Goal: Communication & Community: Answer question/provide support

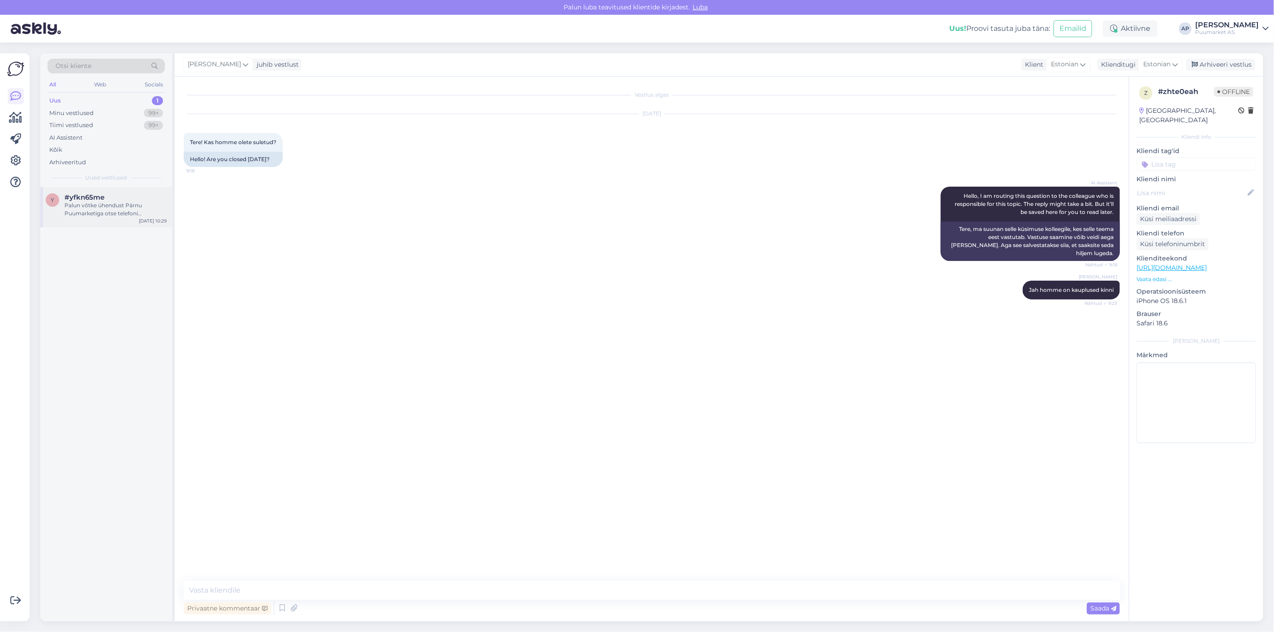
click at [78, 209] on div "Palun võtke ühendust Pärnu Puumarketiga otse telefoni [PERSON_NAME] või e-posti…" at bounding box center [115, 210] width 102 height 16
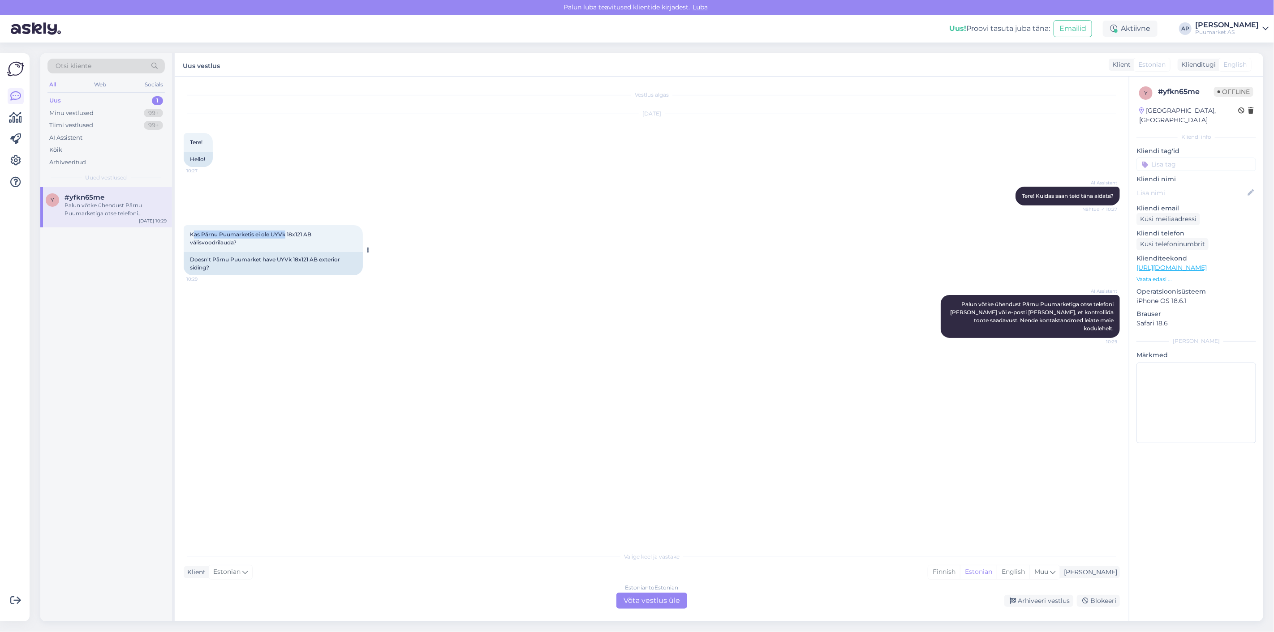
drag, startPoint x: 193, startPoint y: 234, endPoint x: 287, endPoint y: 231, distance: 94.1
click at [287, 231] on span "Kas Pärnu Puumarketis ei ole UYVk 18x121 AB välisvoodrilauda?" at bounding box center [251, 238] width 123 height 15
click at [296, 231] on span "Kas Pärnu Puumarketis ei ole UYVk 18x121 AB välisvoodrilauda?" at bounding box center [251, 238] width 123 height 15
drag, startPoint x: 272, startPoint y: 232, endPoint x: 303, endPoint y: 234, distance: 31.4
click at [303, 234] on span "Kas Pärnu Puumarketis ei ole UYVk 18x121 AB välisvoodrilauda?" at bounding box center [251, 238] width 123 height 15
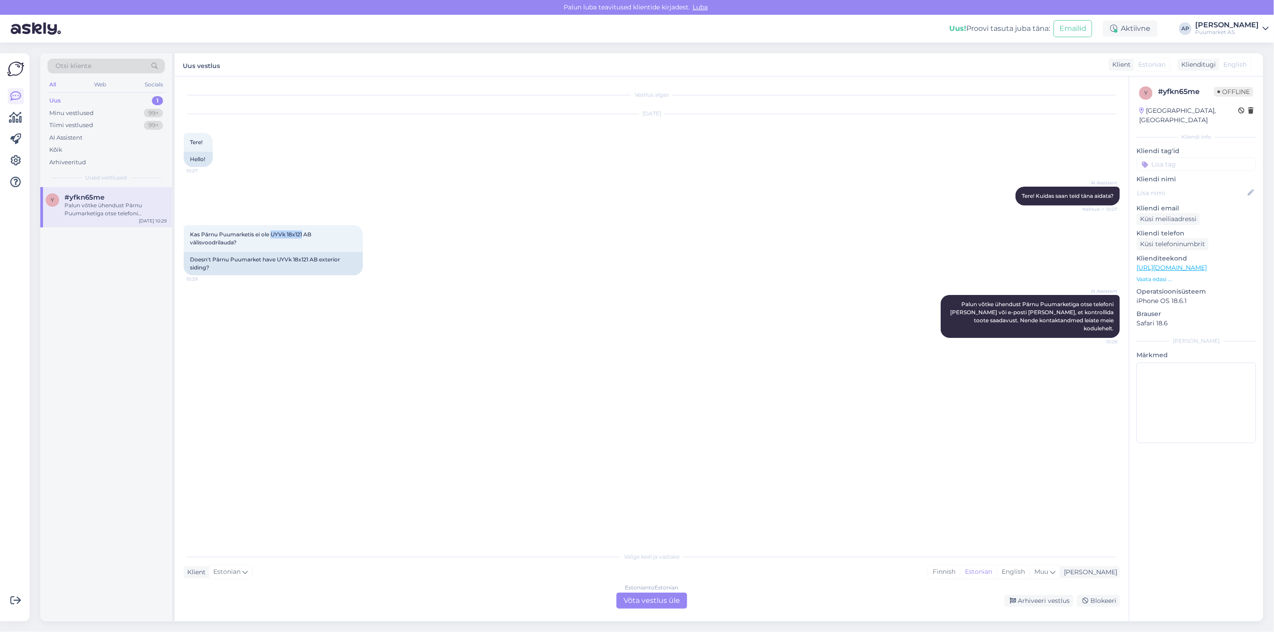
copy span "UYVk 18x121"
drag, startPoint x: 300, startPoint y: 380, endPoint x: 320, endPoint y: 382, distance: 20.3
click at [300, 379] on div "Vestlus algas [DATE] Tere! 10:27 Hello! AI Assistent Tere! Kuidas saan teid [PE…" at bounding box center [656, 313] width 944 height 454
drag, startPoint x: 272, startPoint y: 232, endPoint x: 243, endPoint y: 243, distance: 31.6
click at [243, 243] on div "Kas Pärnu Puumarketis ei ole UYVk 18x121 AB välisvoodrilauda? 10:29" at bounding box center [273, 238] width 179 height 27
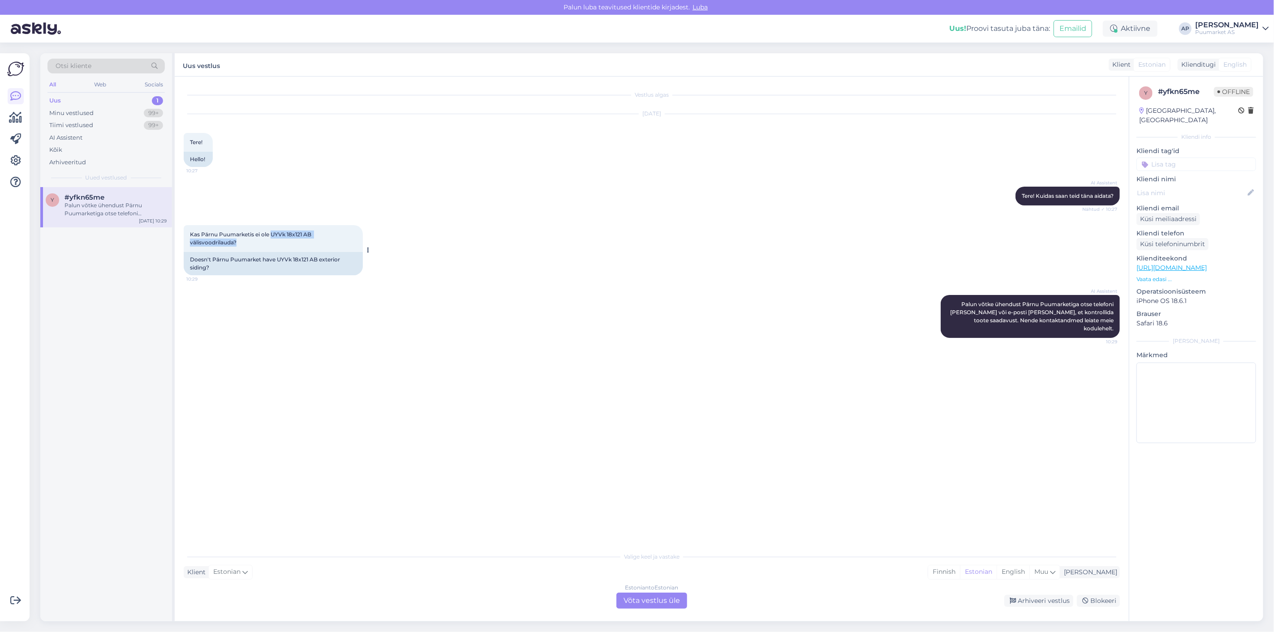
copy span "UYVk 18x121 AB välisvoodrilauda?"
click at [796, 476] on div "Vestlus algas [DATE] Tere! 10:27 Hello! AI Assistent Tere! Kuidas saan teid [PE…" at bounding box center [656, 313] width 944 height 454
click at [665, 607] on div "Estonian to Estonian Võta vestlus üle" at bounding box center [651, 601] width 71 height 16
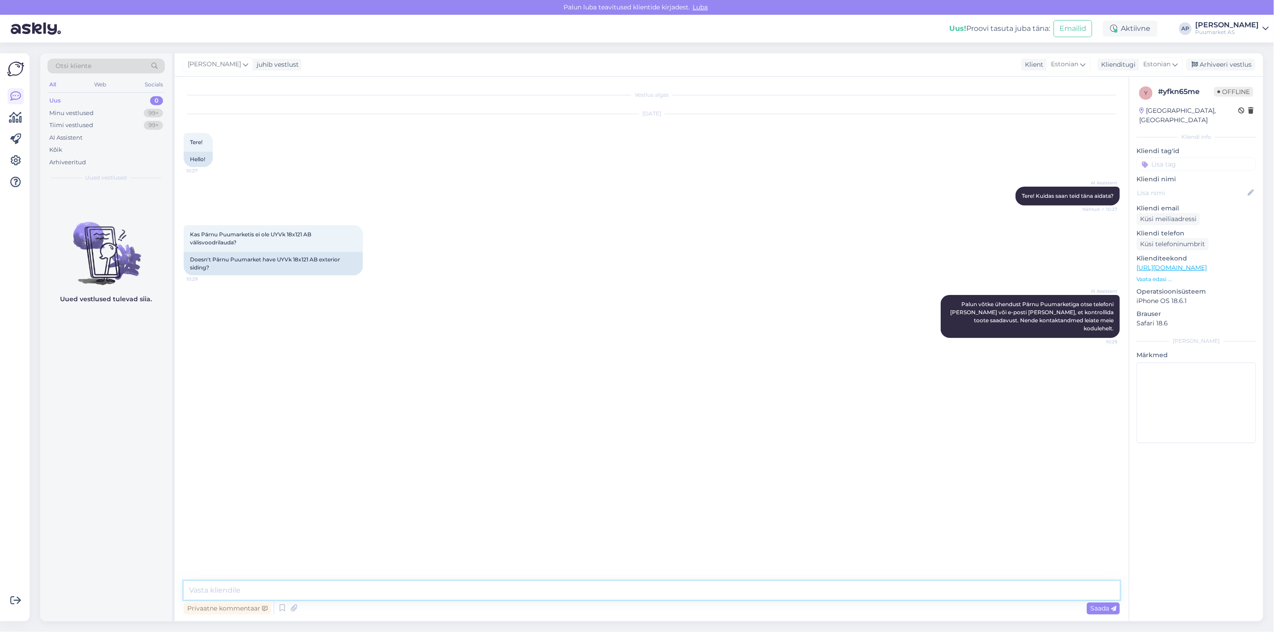
click at [646, 587] on textarea at bounding box center [652, 590] width 936 height 19
click at [224, 591] on textarea "Tervist! me ei hoia enam laos tavalist peensaetud voodrilauda" at bounding box center [652, 590] width 936 height 19
click at [458, 590] on textarea "Tervist! Me kahjuks ei hoia enam laos tavalist peensaetud voodrilauda" at bounding box center [652, 590] width 936 height 19
drag, startPoint x: 459, startPoint y: 587, endPoint x: 0, endPoint y: 554, distance: 460.2
click at [0, 554] on div "Võimalused Veendu, et Askly loob sulle väärtust. Sulge Ühenda FB ja IG sõnumid …" at bounding box center [637, 338] width 1274 height 590
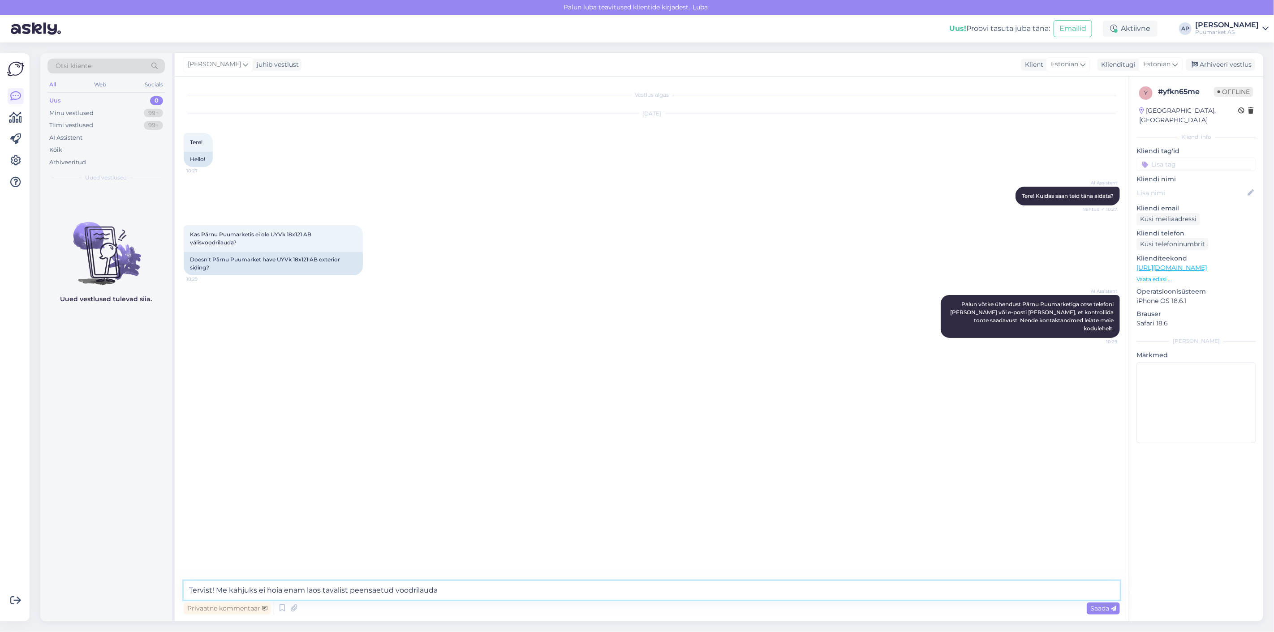
paste textarea "[URL][DOMAIN_NAME]"
type textarea "[URL][DOMAIN_NAME]"
click at [607, 468] on div "Vestlus algas [DATE] Tere! 10:27 Hello! AI Assistent Tere! Kuidas saan teid [PE…" at bounding box center [656, 330] width 944 height 488
click at [524, 593] on textarea at bounding box center [652, 590] width 936 height 19
drag, startPoint x: 630, startPoint y: 592, endPoint x: 0, endPoint y: 548, distance: 631.2
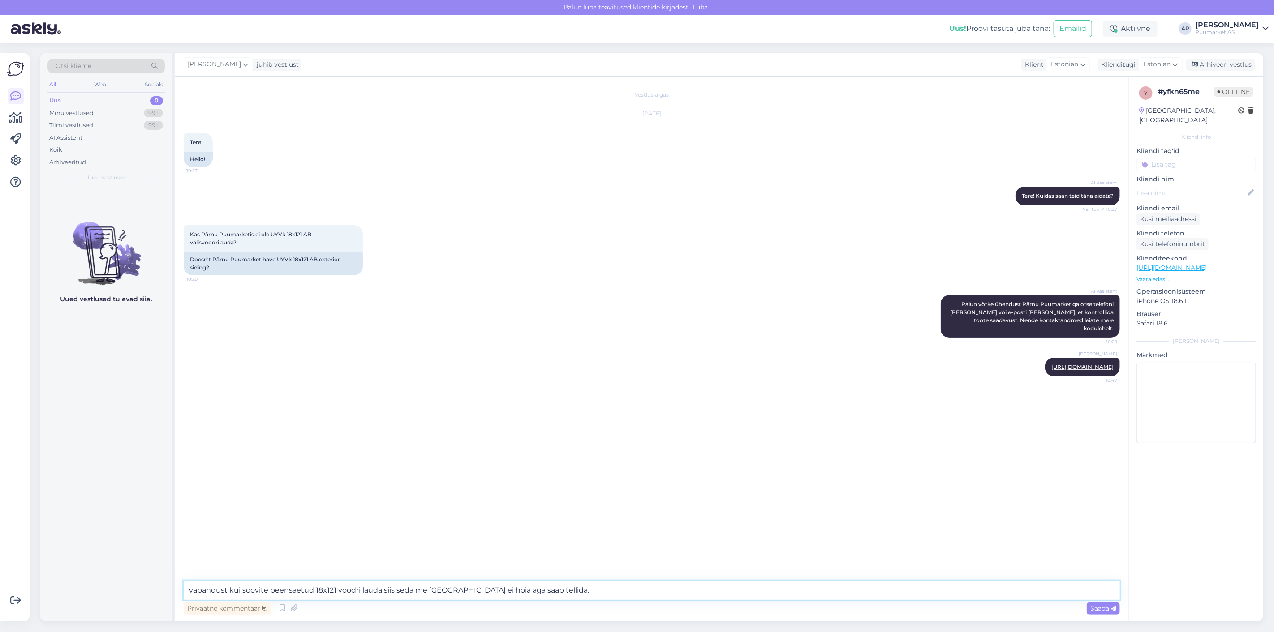
click at [82, 551] on div "Otsi kliente All Web Socials Uus 0 Minu vestlused 99+ Tiimi vestlused 99+ AI As…" at bounding box center [651, 337] width 1223 height 568
paste textarea "Vabandust, aga kui soovite peensaetud 18x121 voodrilauda, siis seda me laos ei …"
type textarea "Vabandust, aga kui soovite peensaetud 18x121 voodrilauda, siis seda me laos ei …"
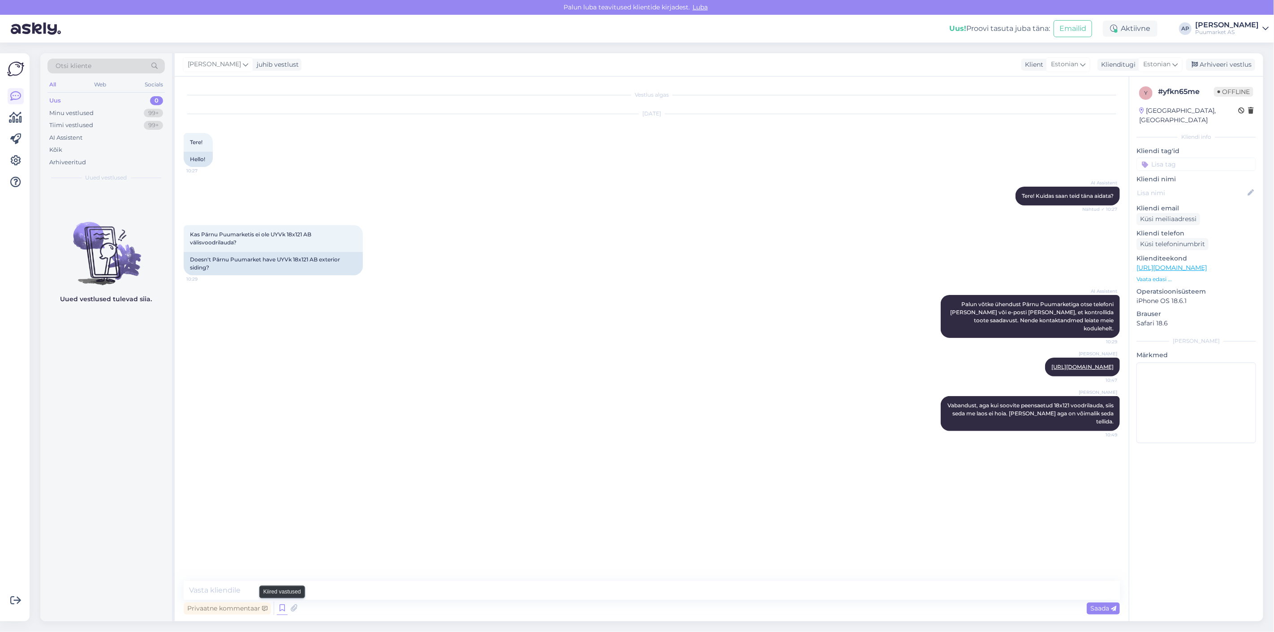
click at [277, 610] on icon at bounding box center [282, 608] width 11 height 13
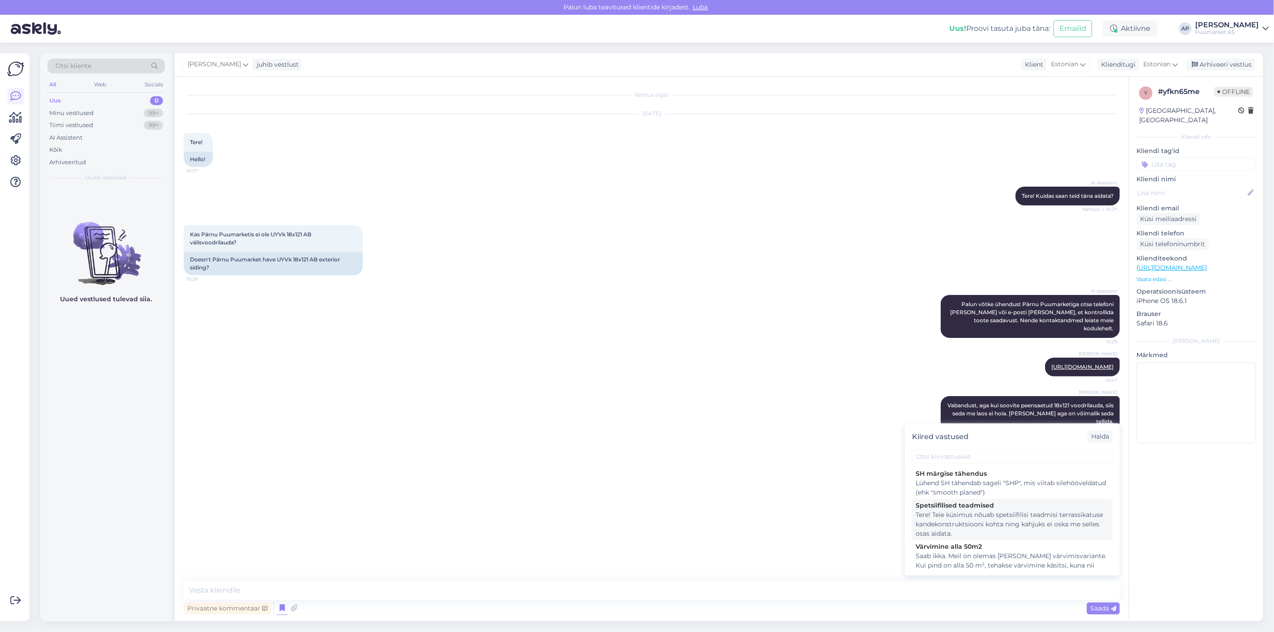
scroll to position [50, 0]
click at [956, 546] on div "Kliendi andmed" at bounding box center [1011, 547] width 193 height 9
type textarea "Tervist! Pakkumise/arve koostamiseks palun edastage järgmised andmed: • Ettevõt…"
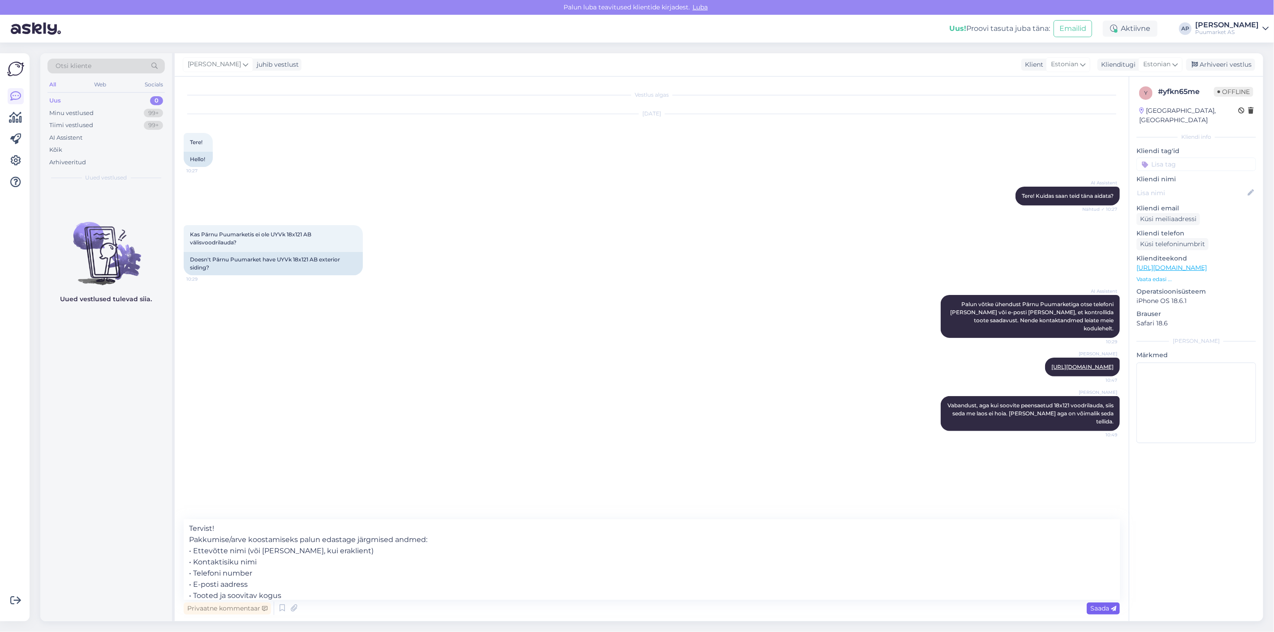
click at [1098, 611] on span "Saada" at bounding box center [1103, 609] width 26 height 8
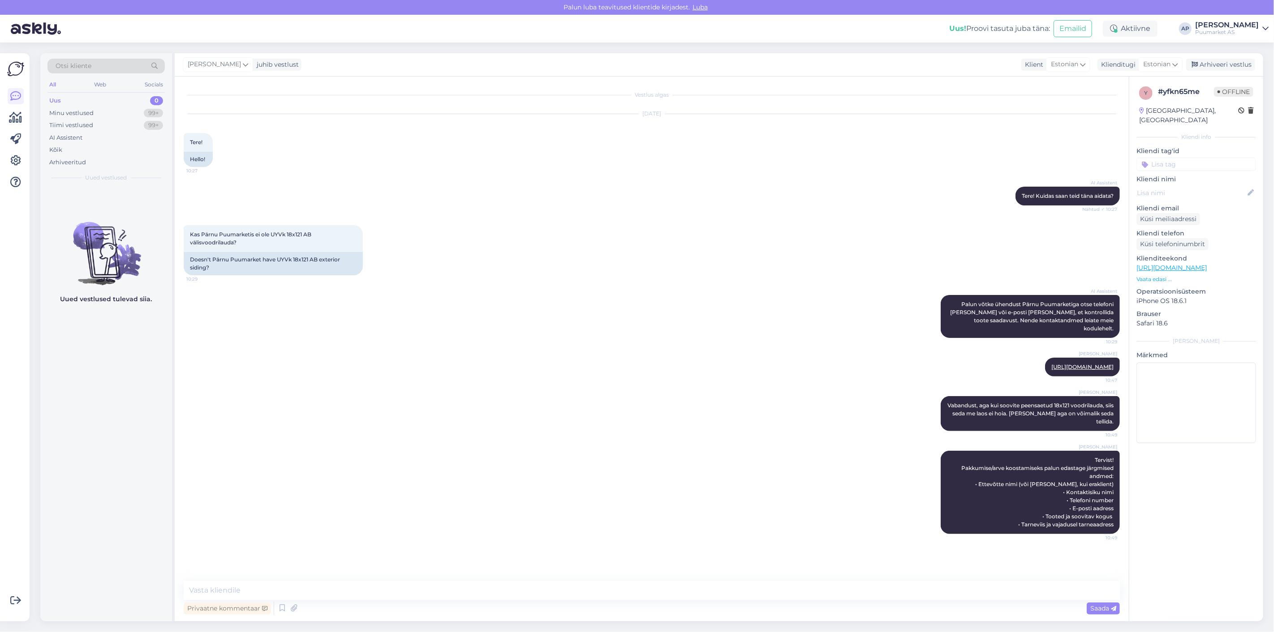
click at [421, 548] on div "Vestlus algas [DATE] Tere! 10:27 Hello! AI Assistent Tere! Kuidas saan teid [PE…" at bounding box center [656, 330] width 944 height 488
